Goal: Task Accomplishment & Management: Manage account settings

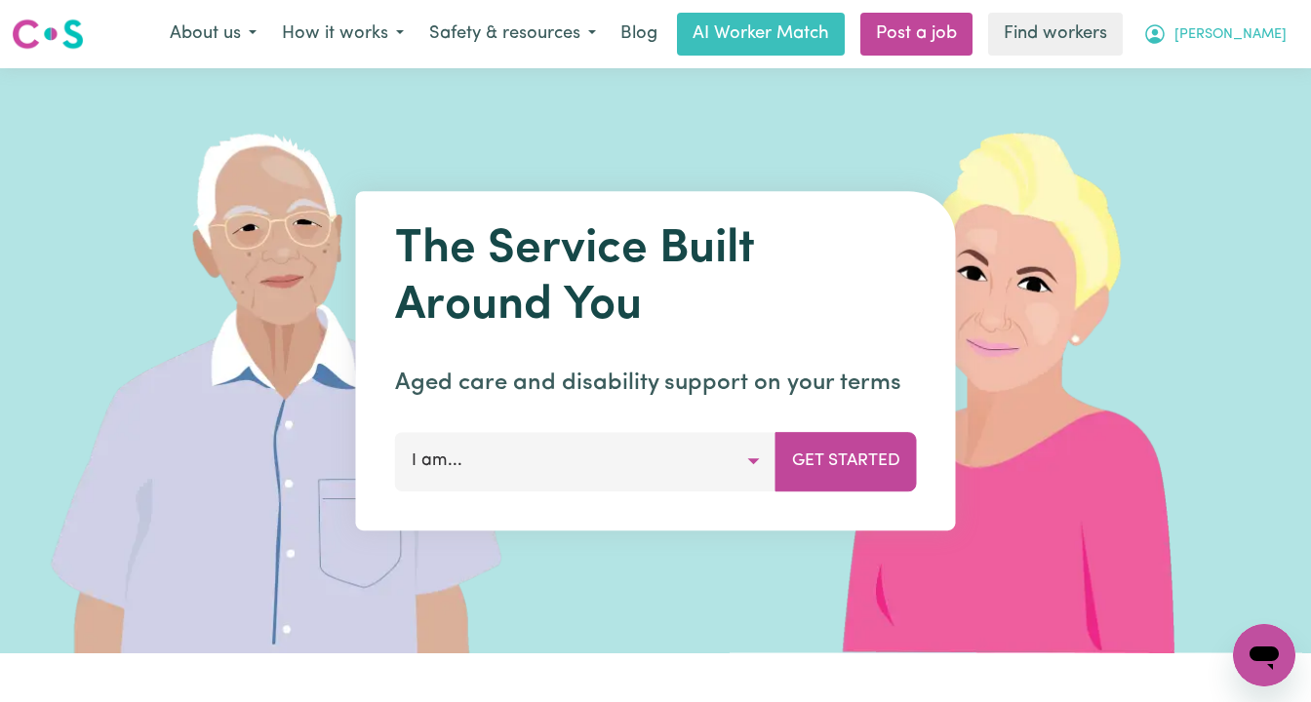
click at [1282, 32] on span "[PERSON_NAME]" at bounding box center [1231, 34] width 112 height 21
click at [1276, 106] on link "Logout" at bounding box center [1221, 112] width 154 height 37
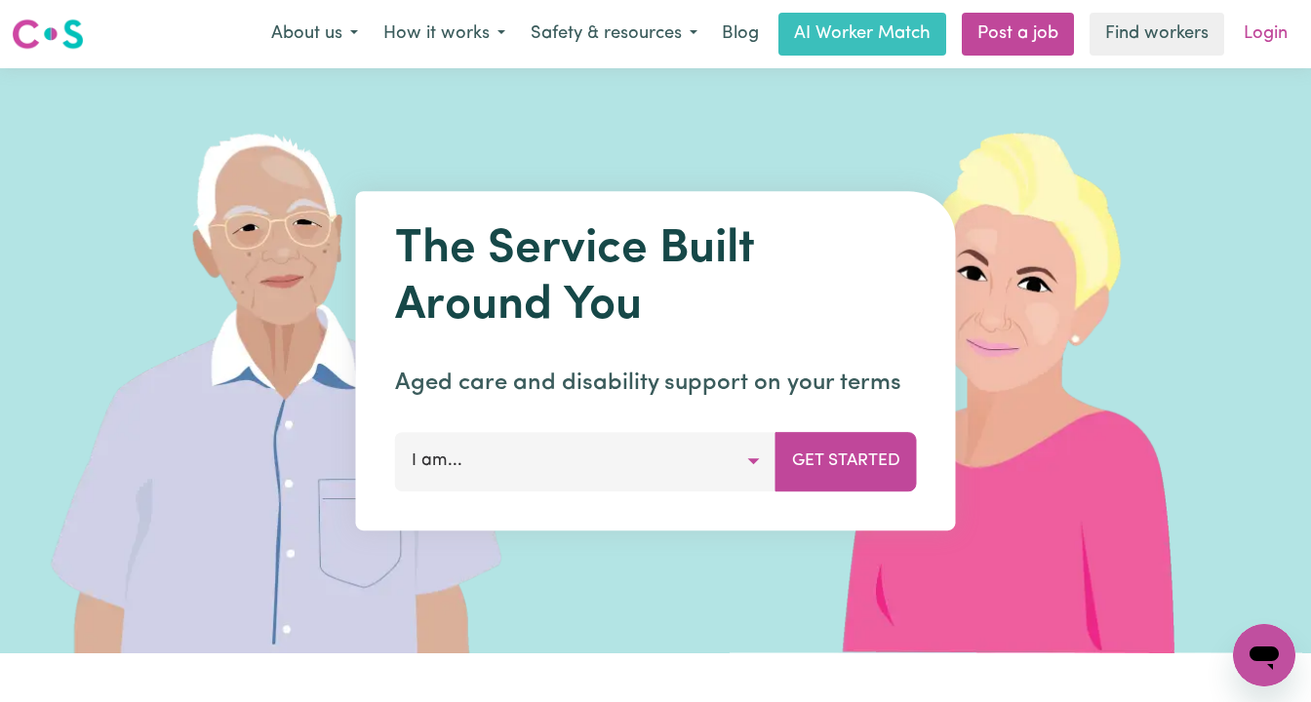
click at [1257, 37] on link "Login" at bounding box center [1265, 34] width 67 height 43
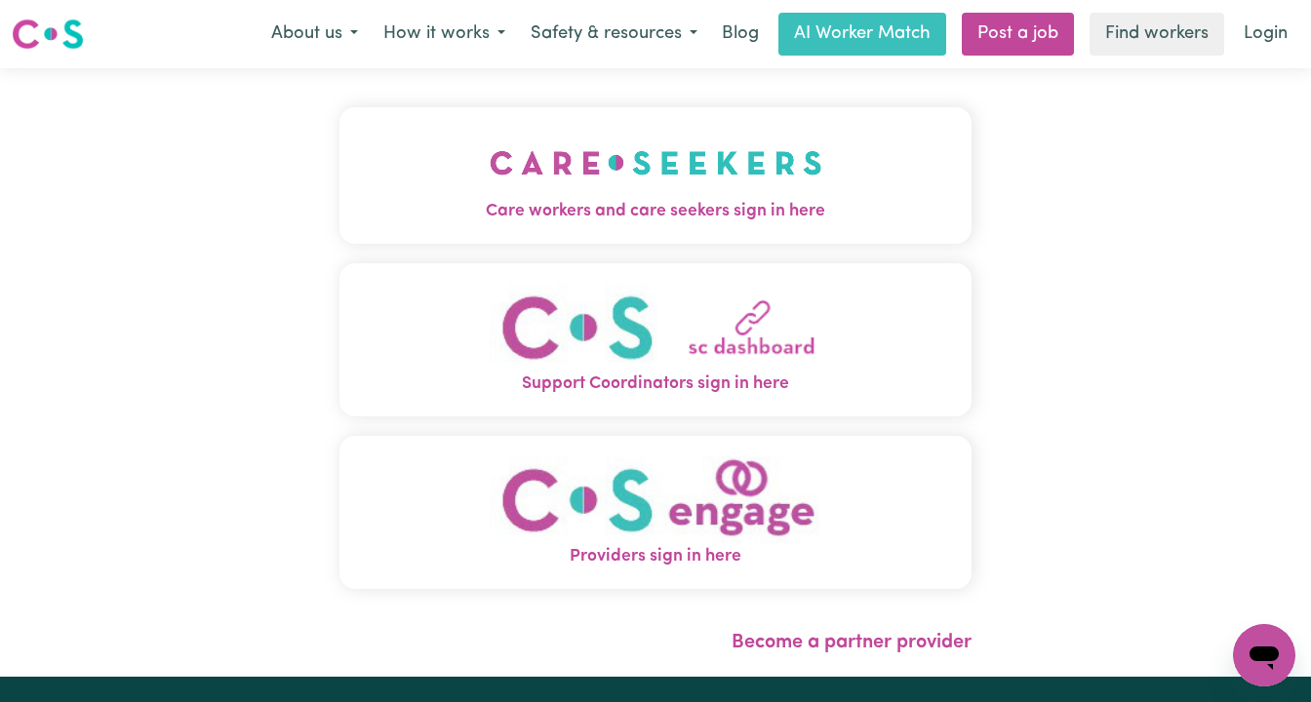
click at [609, 199] on span "Care workers and care seekers sign in here" at bounding box center [655, 211] width 632 height 25
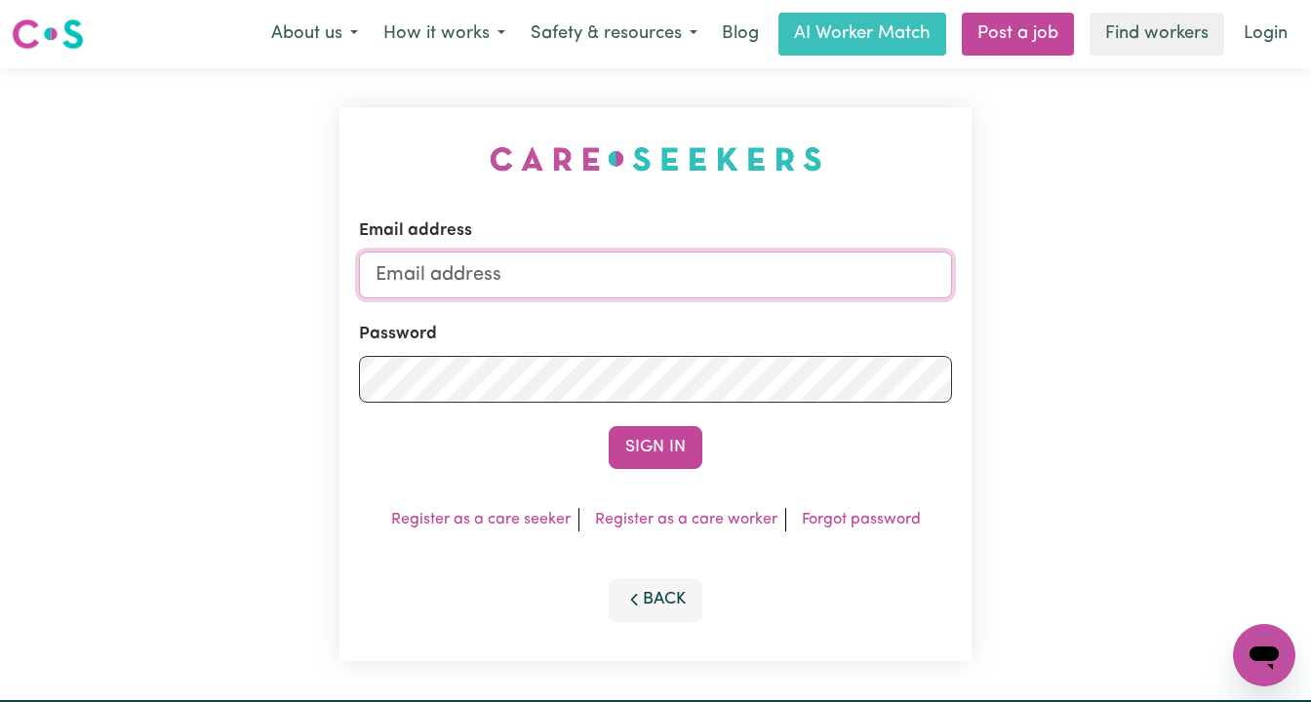
click at [470, 285] on input "Email address" at bounding box center [655, 275] width 593 height 47
paste input "[EMAIL_ADDRESS][DOMAIN_NAME]"
click at [482, 276] on input "superuser~ [EMAIL_ADDRESS][DOMAIN_NAME]" at bounding box center [655, 275] width 593 height 47
type input "[EMAIL_ADDRESS][DOMAIN_NAME]"
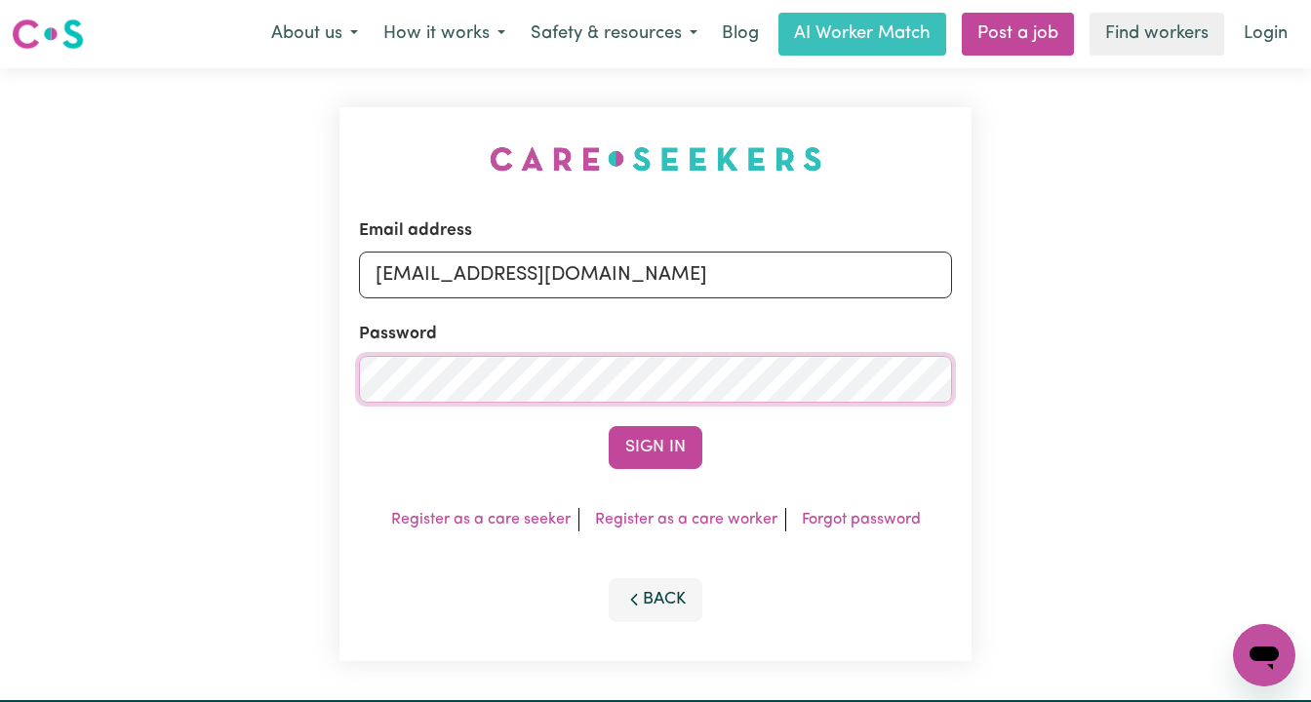
click at [609, 426] on button "Sign In" at bounding box center [656, 447] width 94 height 43
